Goal: Transaction & Acquisition: Purchase product/service

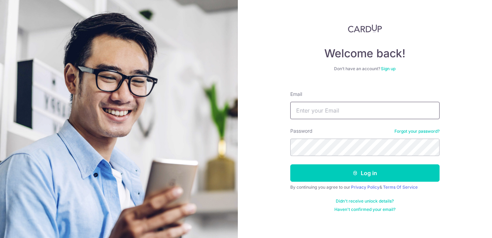
click at [329, 104] on input "Email" at bounding box center [364, 110] width 149 height 17
type input "[EMAIL_ADDRESS][DOMAIN_NAME]"
click at [290, 164] on button "Log in" at bounding box center [364, 172] width 149 height 17
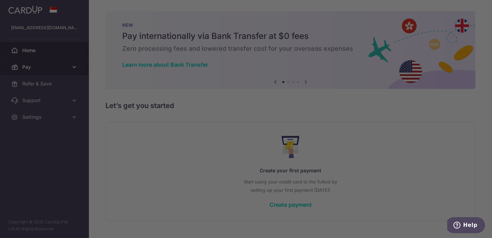
click at [64, 69] on div at bounding box center [248, 120] width 497 height 240
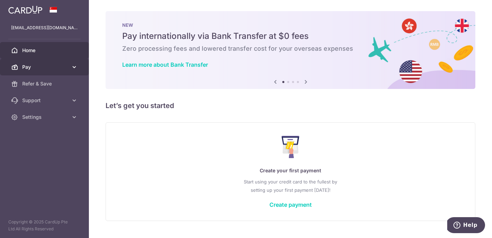
click at [75, 67] on icon at bounding box center [74, 67] width 7 height 7
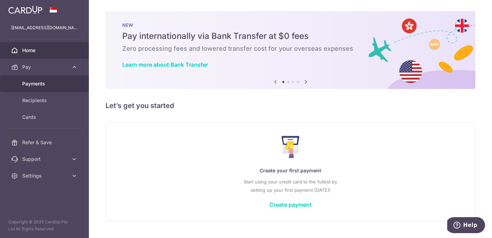
click at [58, 83] on span "Payments" at bounding box center [45, 83] width 46 height 7
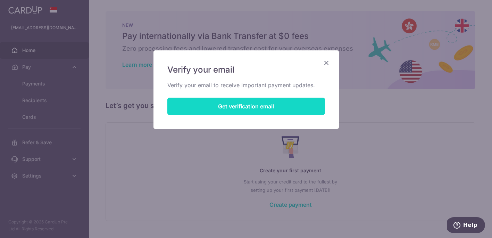
click at [237, 107] on button "Get verification email" at bounding box center [246, 106] width 158 height 17
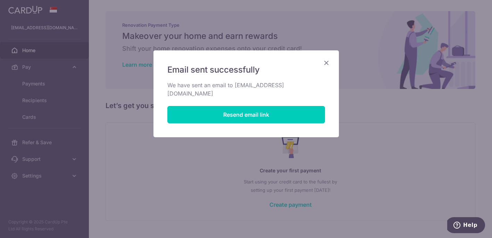
click at [329, 64] on icon "Close" at bounding box center [326, 62] width 8 height 9
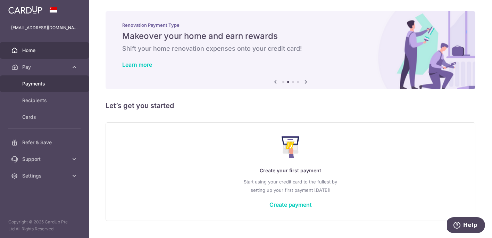
click at [38, 82] on span "Payments" at bounding box center [45, 83] width 46 height 7
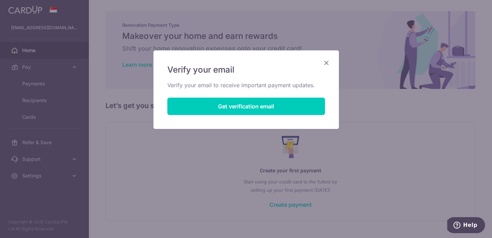
click at [325, 64] on icon "Close" at bounding box center [326, 62] width 8 height 9
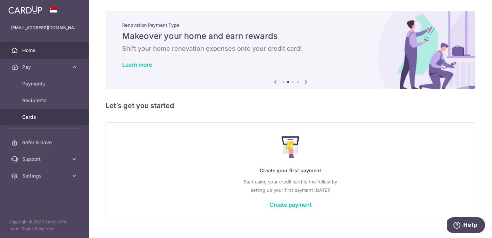
click at [40, 118] on span "Cards" at bounding box center [45, 117] width 46 height 7
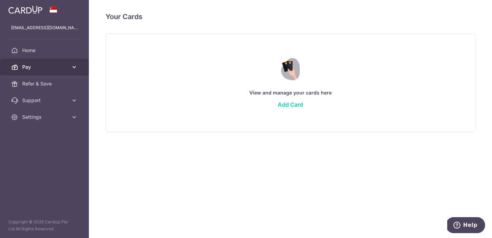
click at [42, 70] on span "Pay" at bounding box center [45, 67] width 46 height 7
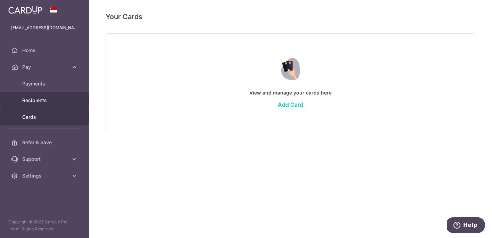
click at [33, 97] on span "Recipients" at bounding box center [45, 100] width 46 height 7
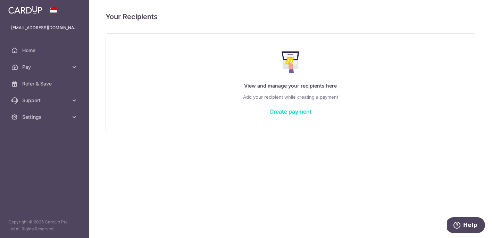
click at [282, 111] on link "Create payment" at bounding box center [291, 111] width 42 height 7
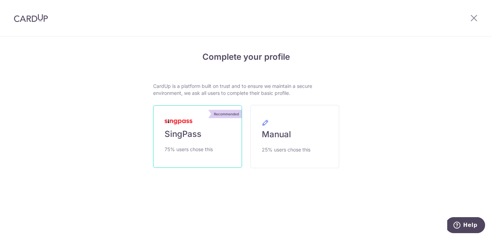
click at [209, 139] on link "Recommended SingPass 75% users chose this" at bounding box center [197, 136] width 89 height 63
